Goal: Task Accomplishment & Management: Manage account settings

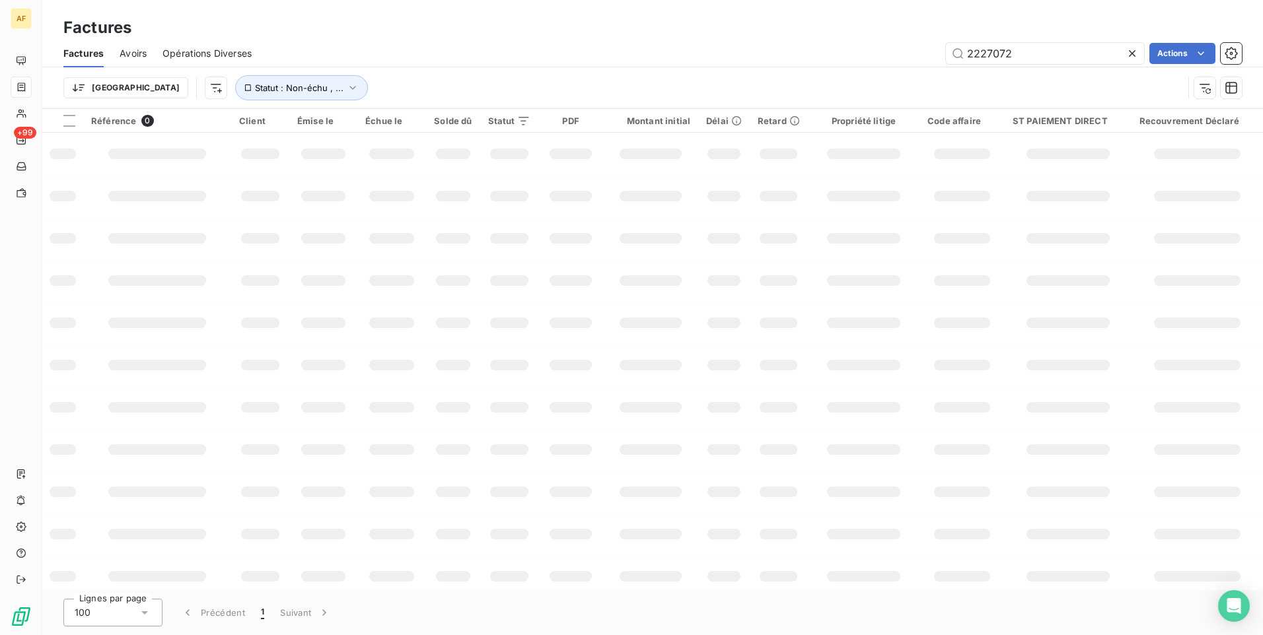
drag, startPoint x: 1064, startPoint y: 64, endPoint x: 803, endPoint y: 60, distance: 261.5
click at [803, 60] on div "Factures Avoirs Opérations Diverses 2227072 Actions" at bounding box center [652, 54] width 1220 height 28
click at [1129, 55] on icon at bounding box center [1132, 53] width 7 height 7
click at [1065, 60] on input "text" at bounding box center [1045, 53] width 198 height 21
type input "2521849"
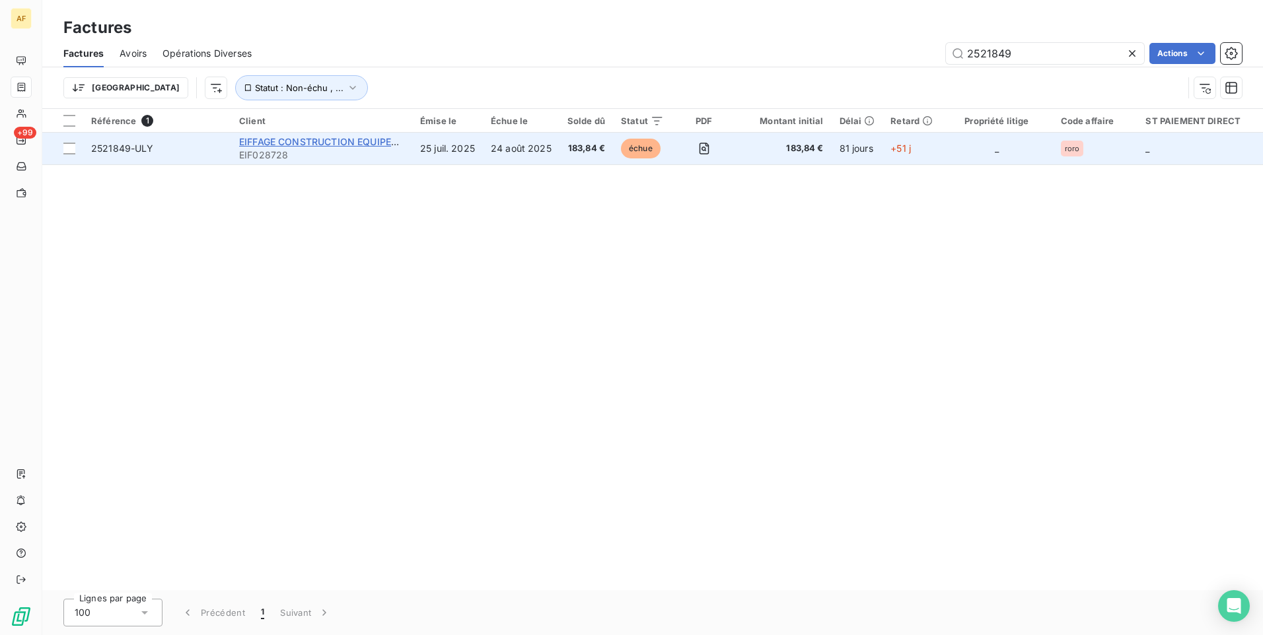
click at [343, 139] on span "EIFFAGE CONSTRUCTION EQUIPEMENTS" at bounding box center [332, 141] width 186 height 11
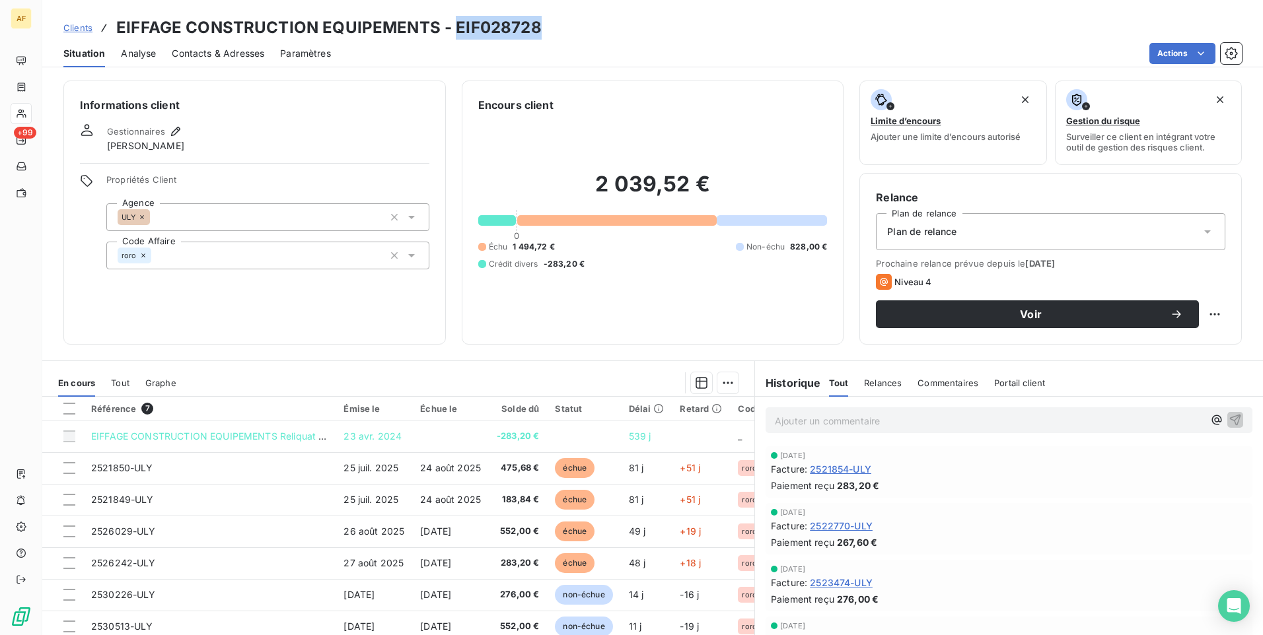
drag, startPoint x: 452, startPoint y: 29, endPoint x: 557, endPoint y: 34, distance: 105.1
click at [557, 34] on div "Clients EIFFAGE CONSTRUCTION EQUIPEMENTS - EIF028728" at bounding box center [652, 28] width 1220 height 24
drag, startPoint x: 557, startPoint y: 34, endPoint x: 503, endPoint y: 29, distance: 54.4
copy h3 "EIF028728"
click at [85, 30] on span "Clients" at bounding box center [77, 27] width 29 height 11
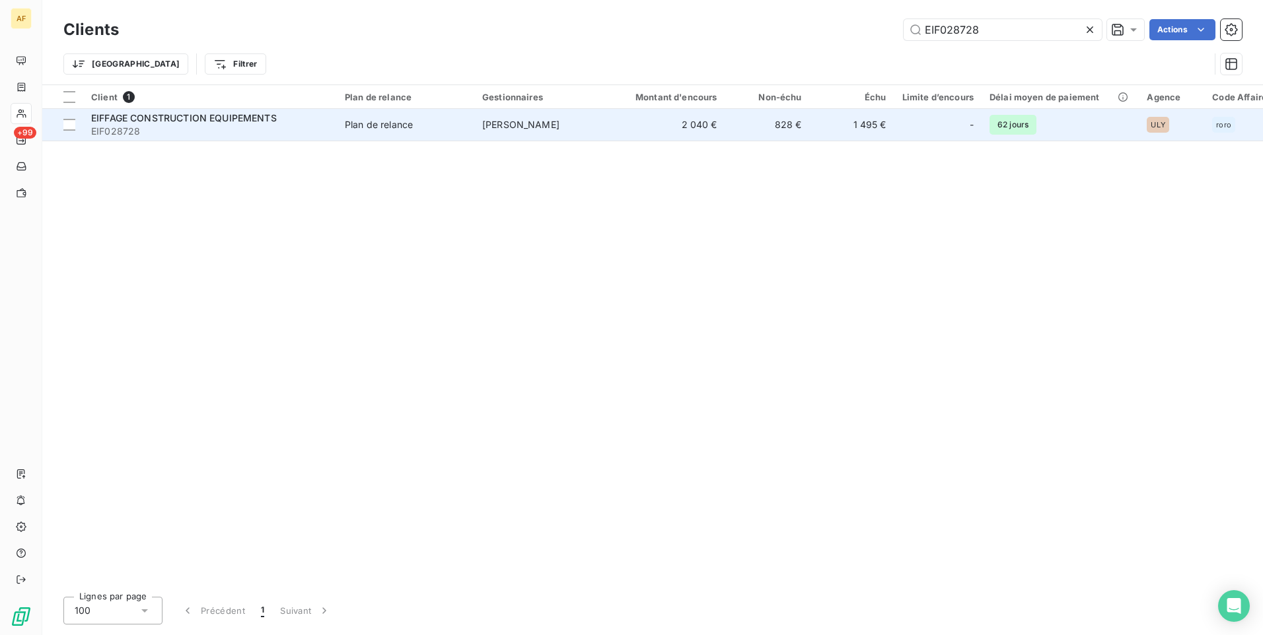
type input "EIF028728"
click at [230, 119] on span "EIFFAGE CONSTRUCTION EQUIPEMENTS" at bounding box center [184, 117] width 186 height 11
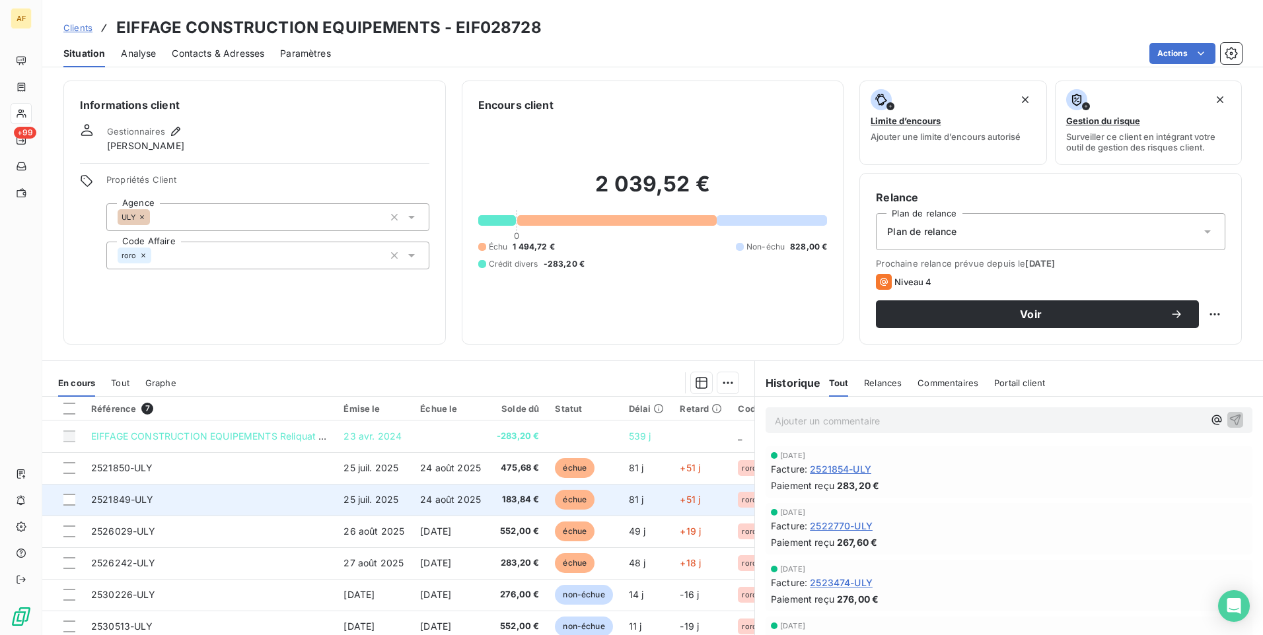
drag, startPoint x: 71, startPoint y: 468, endPoint x: 69, endPoint y: 488, distance: 19.9
click at [71, 468] on div at bounding box center [69, 468] width 12 height 12
click at [67, 499] on div at bounding box center [69, 500] width 12 height 12
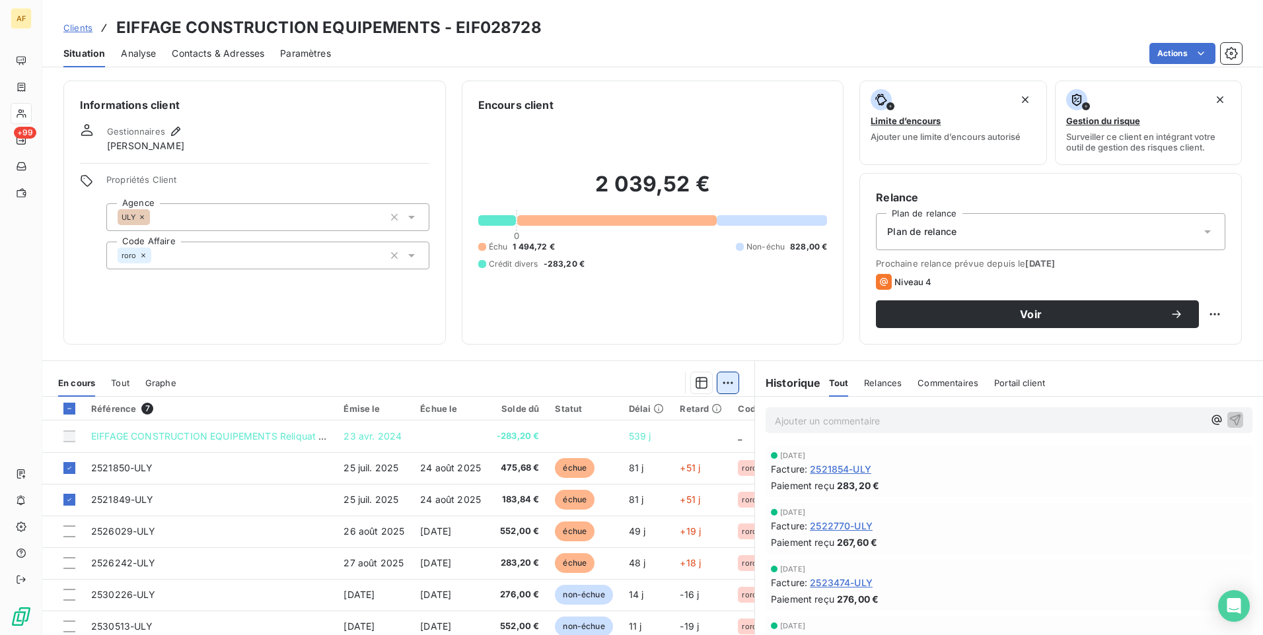
click at [721, 378] on html "AF +99 Clients EIFFAGE CONSTRUCTION EQUIPEMENTS - EIF028728 Situation Analyse C…" at bounding box center [631, 317] width 1263 height 635
click at [595, 429] on div "Ajouter une promesse de paiement (2 factures)" at bounding box center [606, 435] width 240 height 21
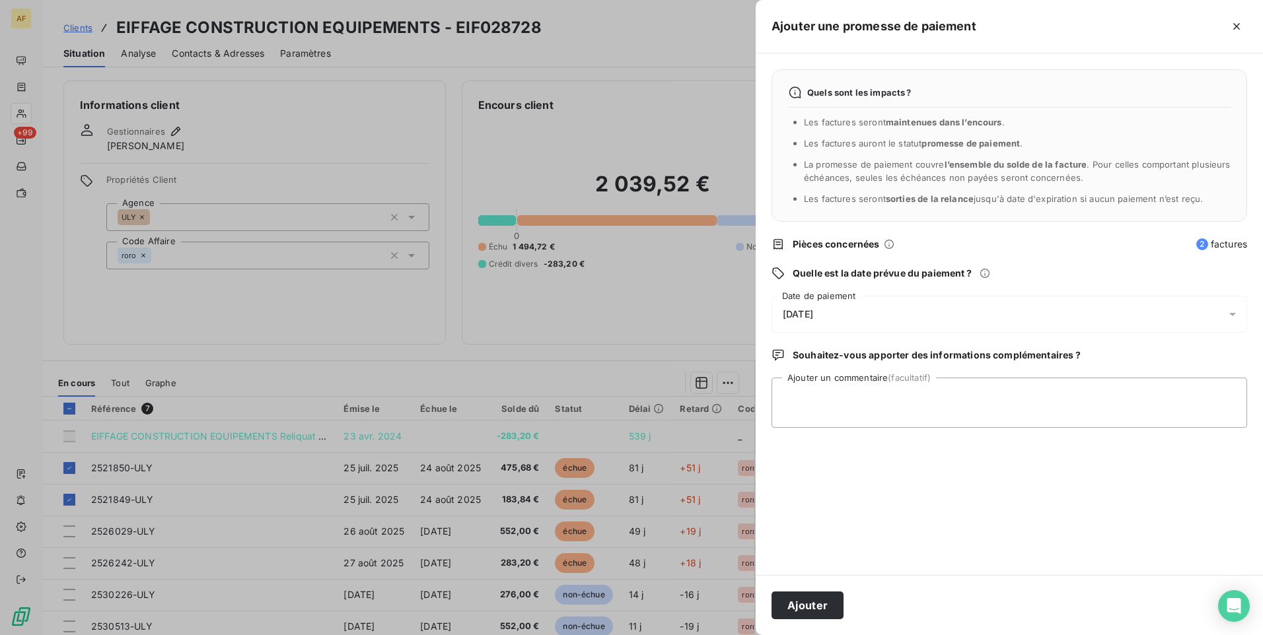
click at [813, 316] on span "[DATE]" at bounding box center [798, 314] width 30 height 11
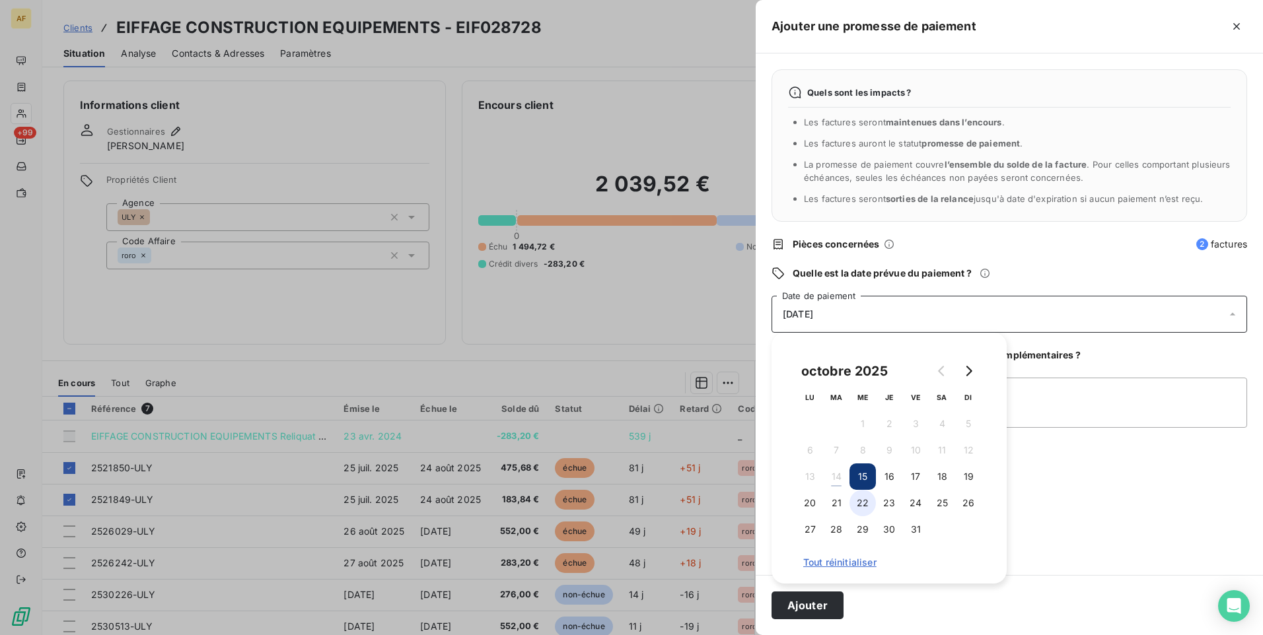
click at [858, 501] on button "22" at bounding box center [862, 503] width 26 height 26
click at [832, 503] on button "21" at bounding box center [836, 503] width 26 height 26
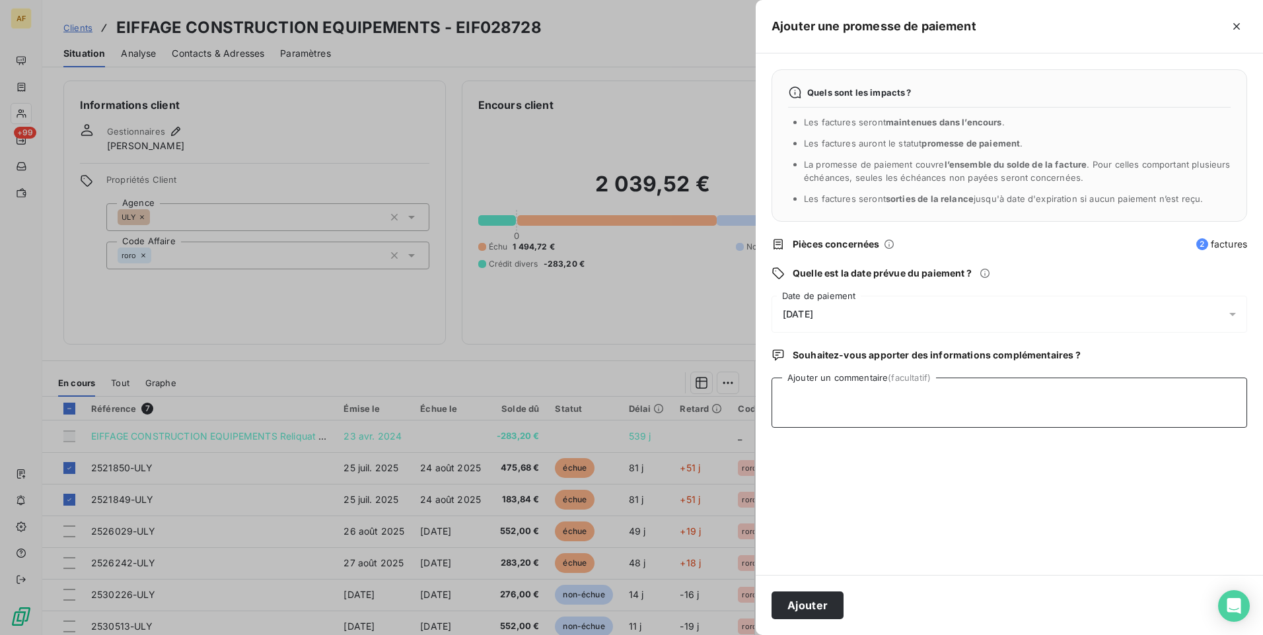
click at [1016, 394] on textarea "Ajouter un commentaire (facultatif)" at bounding box center [1008, 403] width 475 height 50
click at [847, 392] on textarea "Ajouter un commentaire (facultatif)" at bounding box center [1008, 403] width 475 height 50
type textarea "[DATE]"
click at [898, 485] on div "Quels sont les impacts ? Les factures seront maintenues dans l’encours . Les fa…" at bounding box center [1008, 314] width 507 height 522
click at [824, 604] on button "Ajouter" at bounding box center [807, 606] width 72 height 28
